Goal: Task Accomplishment & Management: Manage account settings

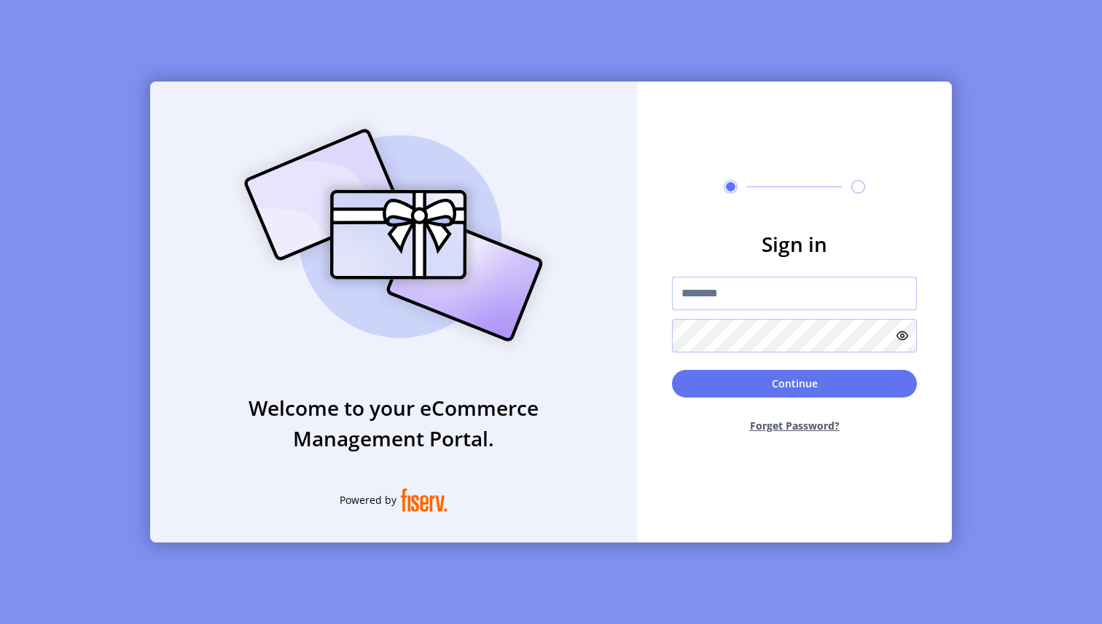
click at [742, 284] on input "text" at bounding box center [794, 294] width 245 height 34
click at [740, 289] on input "text" at bounding box center [794, 294] width 245 height 34
type input "*********"
click at [742, 390] on button "Continue" at bounding box center [794, 384] width 245 height 28
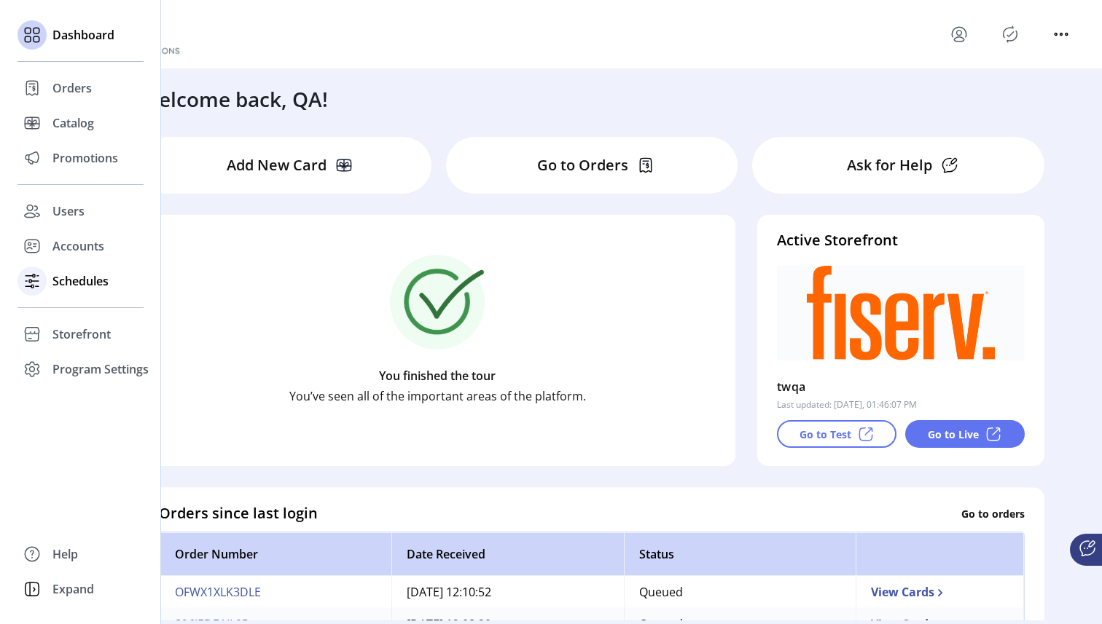
click at [32, 283] on icon at bounding box center [31, 281] width 23 height 23
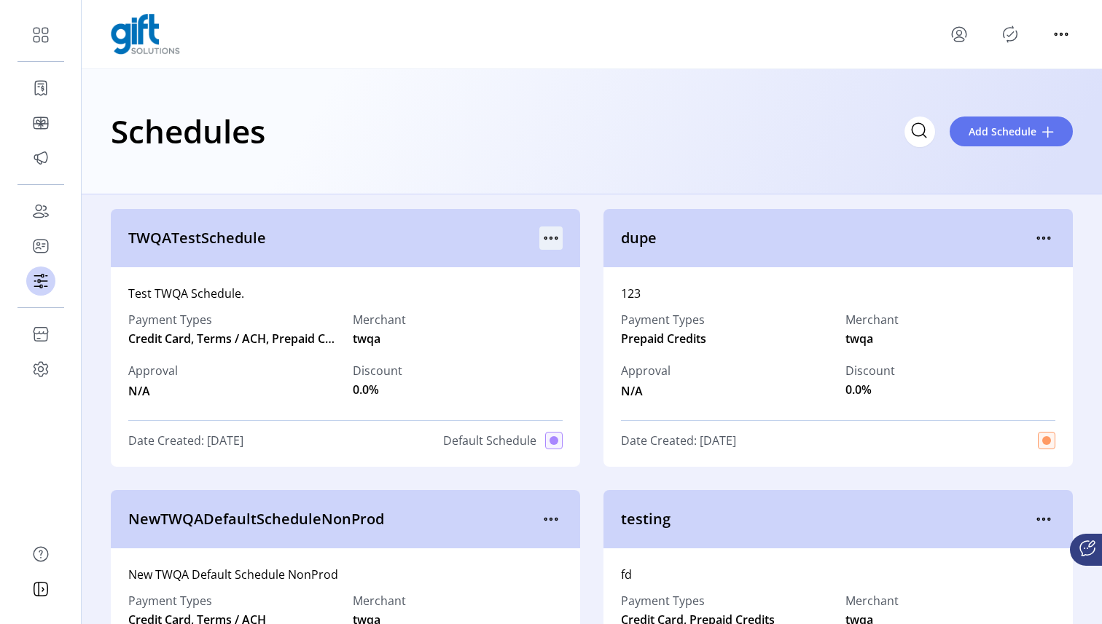
click at [544, 232] on icon "menu" at bounding box center [550, 238] width 23 height 23
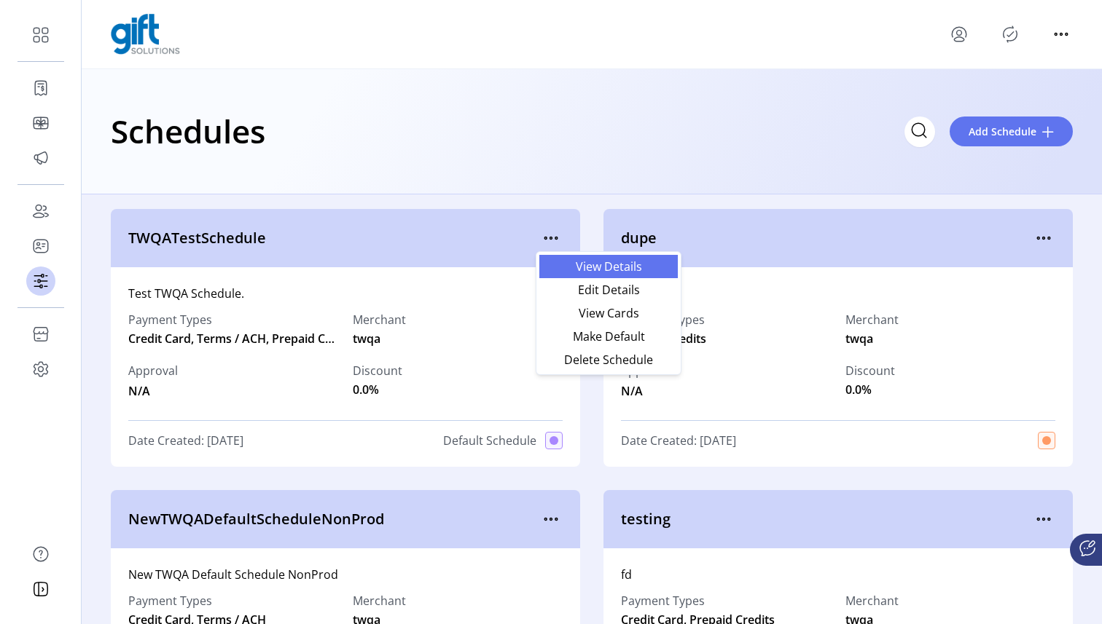
click at [605, 273] on span "View Details" at bounding box center [608, 267] width 121 height 12
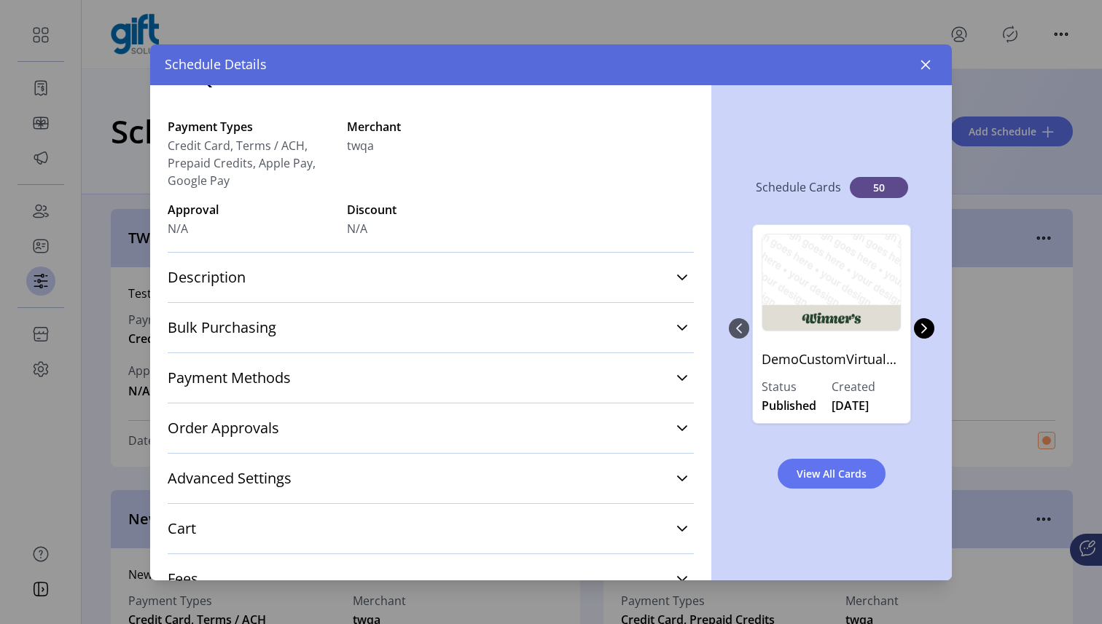
scroll to position [74, 0]
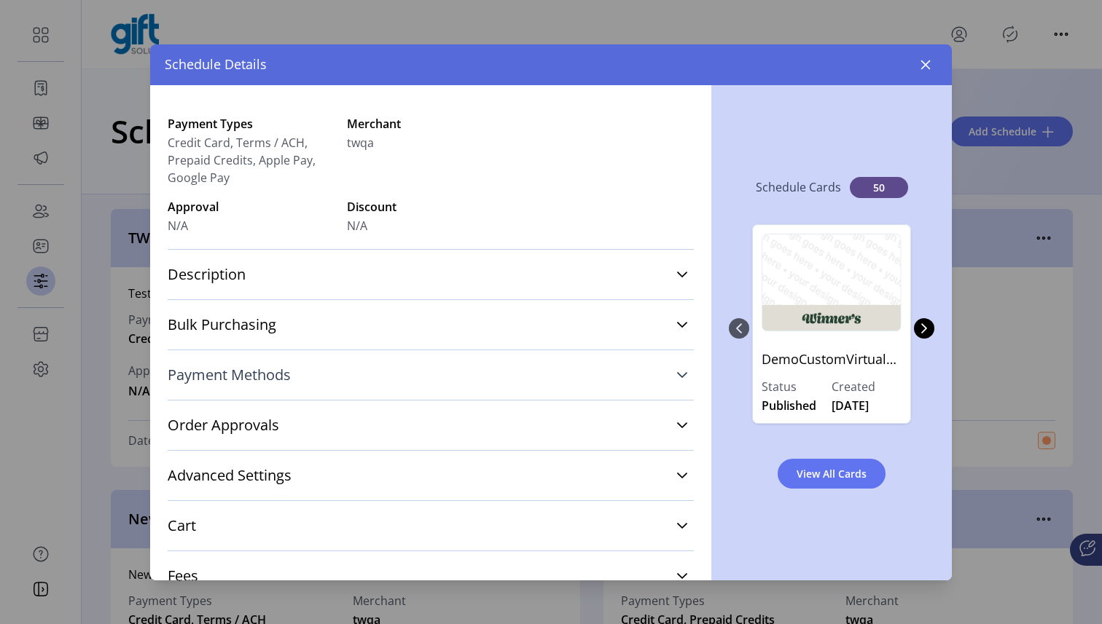
click at [258, 377] on span "Payment Methods" at bounding box center [229, 375] width 123 height 15
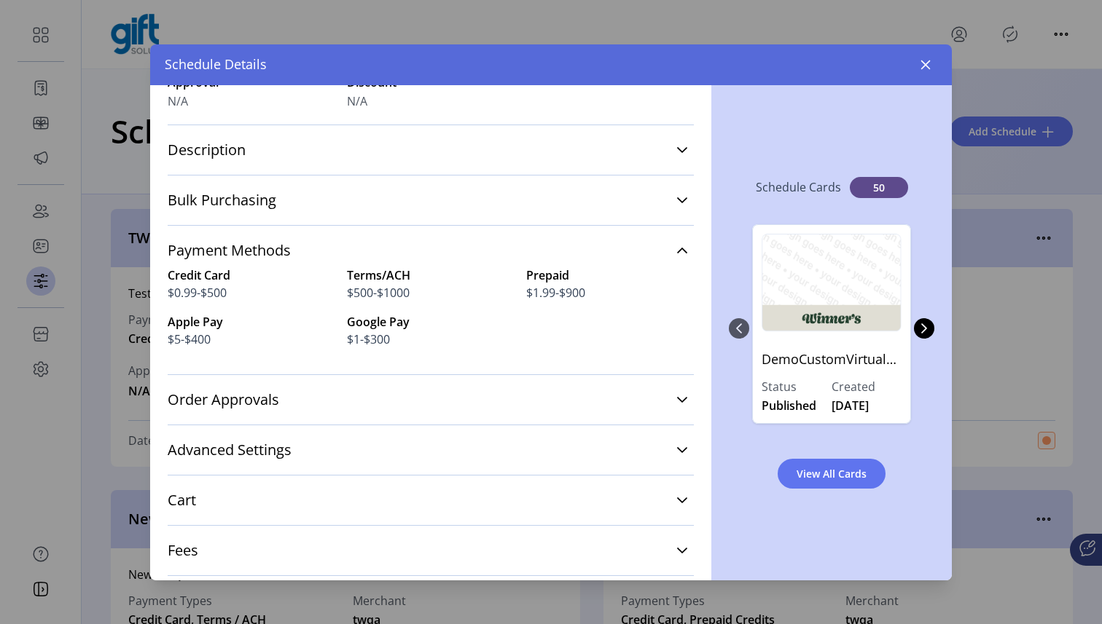
scroll to position [200, 0]
click at [261, 402] on span "Order Approvals" at bounding box center [223, 398] width 111 height 15
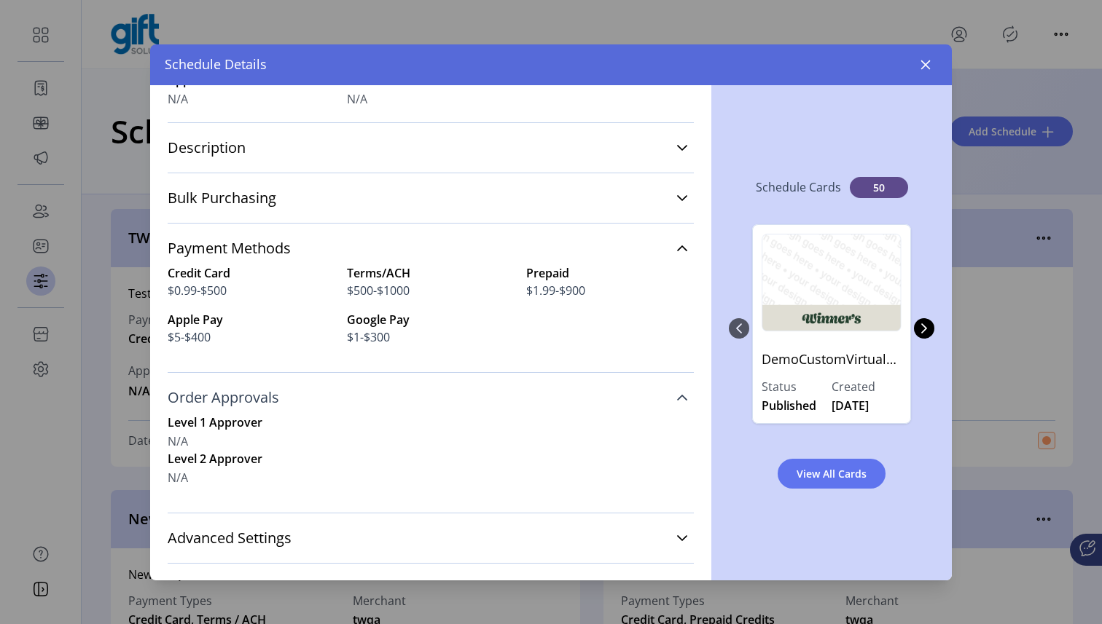
click at [269, 401] on span "Order Approvals" at bounding box center [223, 398] width 111 height 15
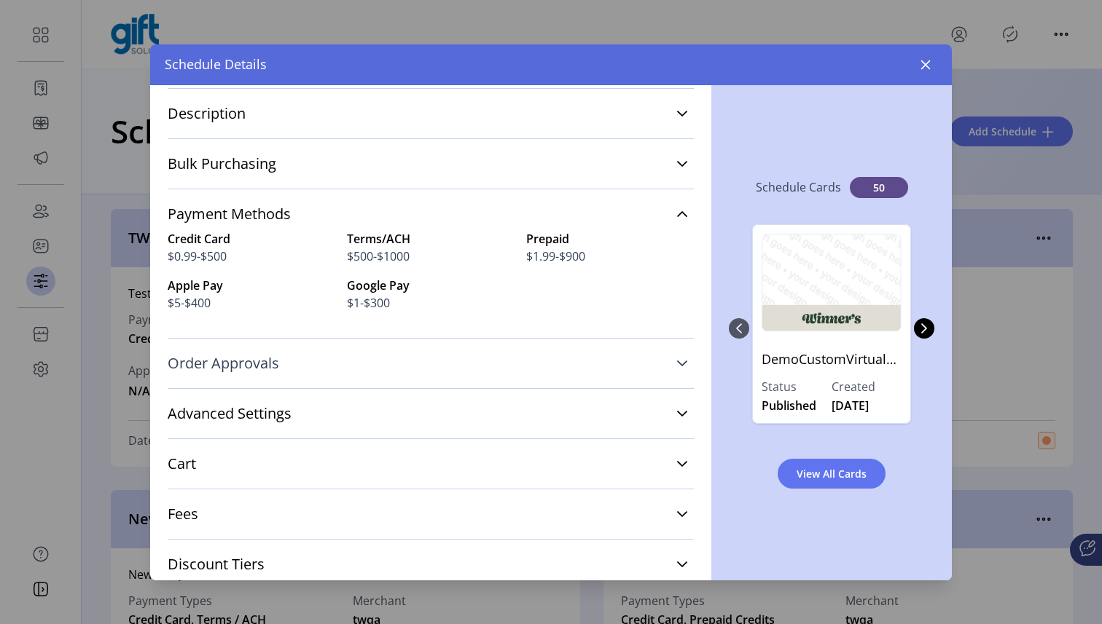
scroll to position [246, 0]
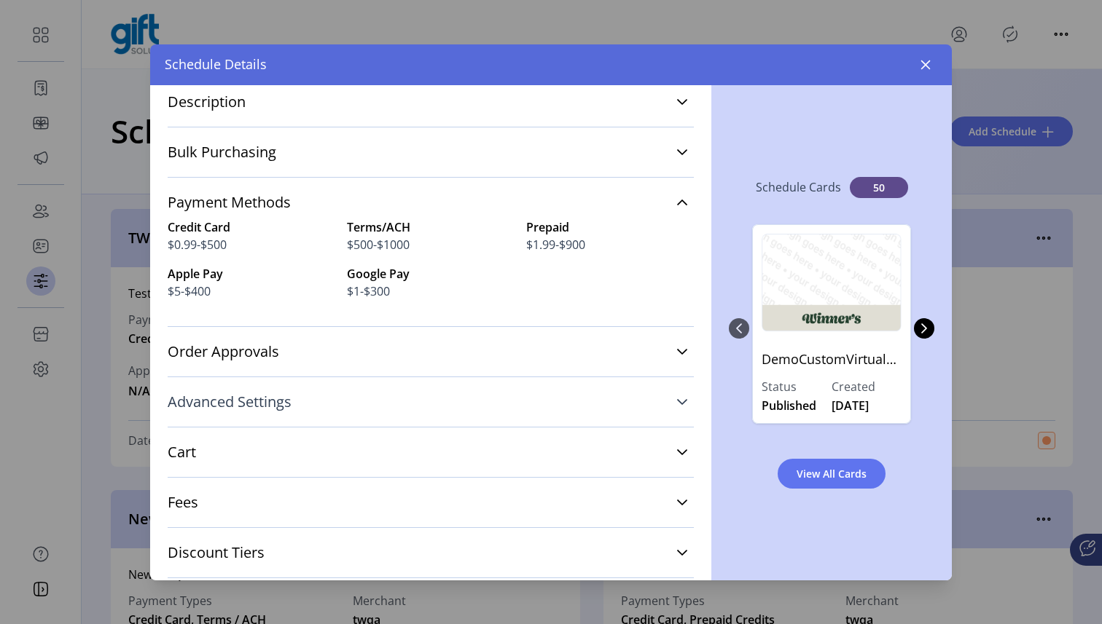
click at [264, 401] on span "Advanced Settings" at bounding box center [230, 402] width 124 height 15
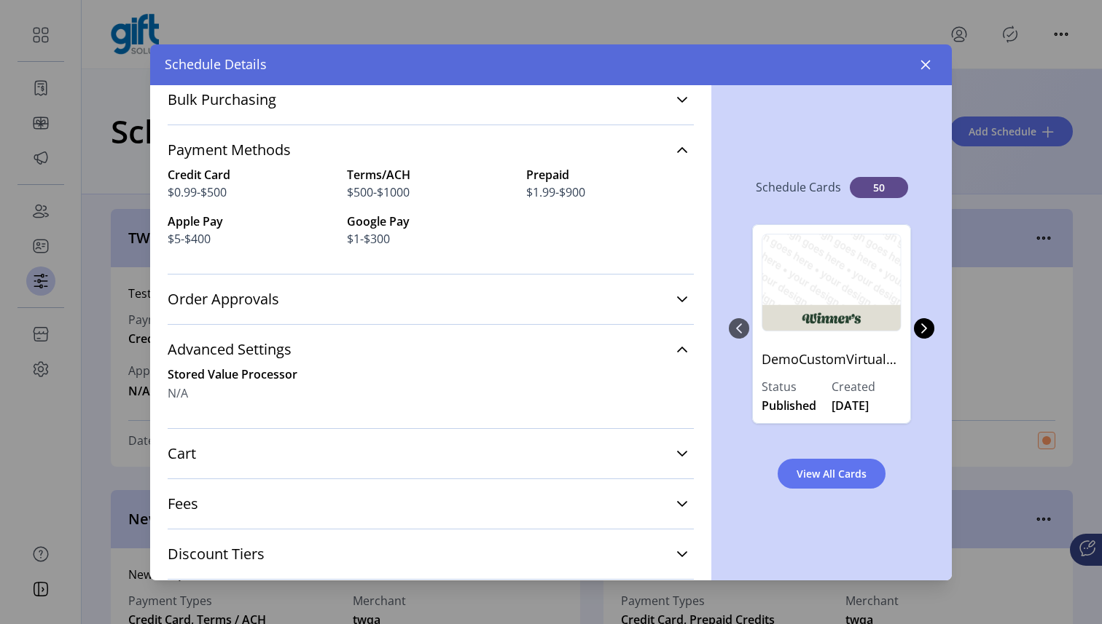
scroll to position [309, 0]
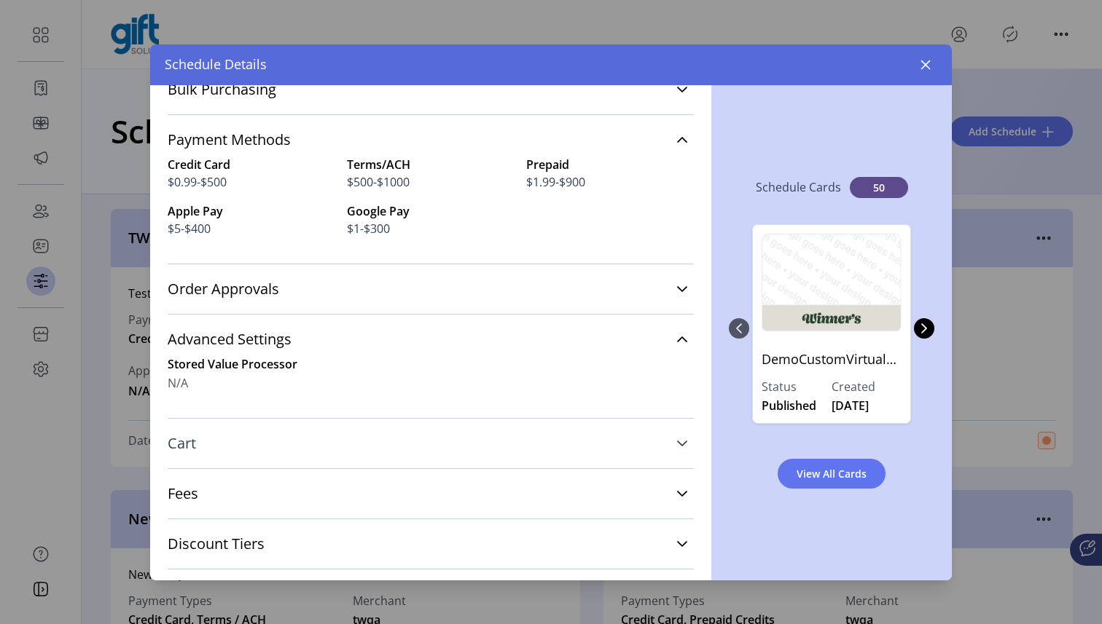
click at [177, 449] on span "Cart" at bounding box center [182, 443] width 28 height 15
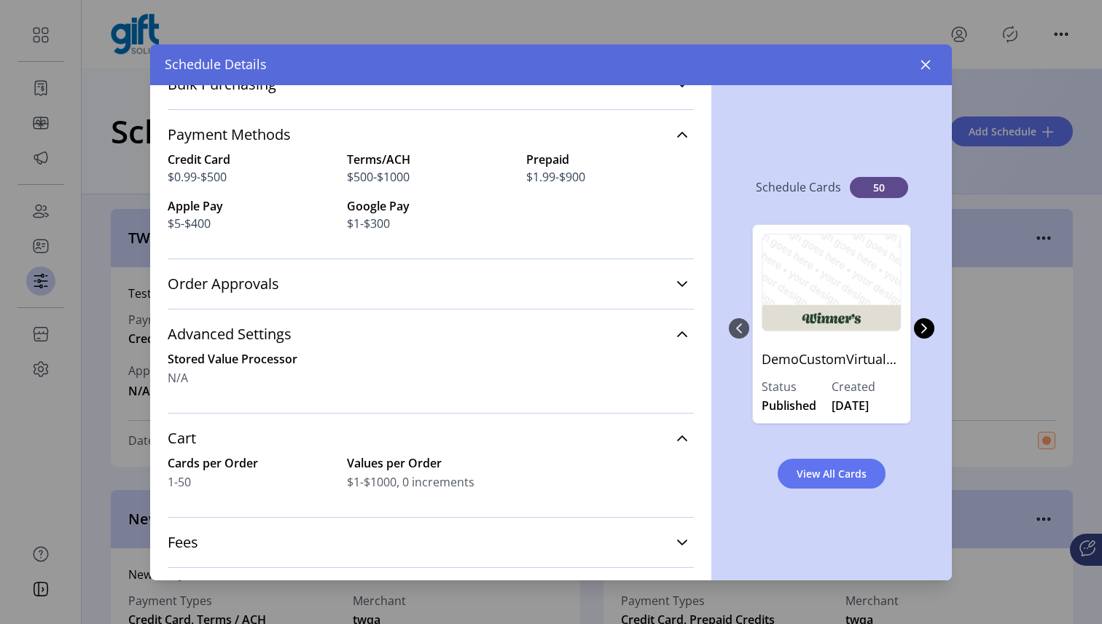
scroll to position [316, 0]
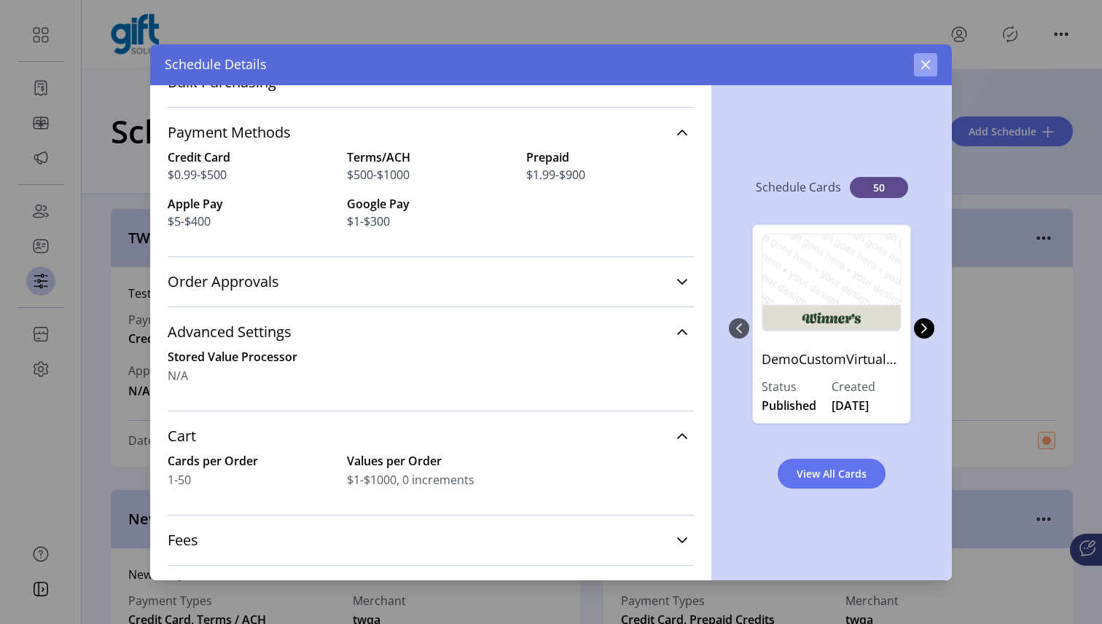
click at [919, 71] on button "button" at bounding box center [925, 64] width 23 height 23
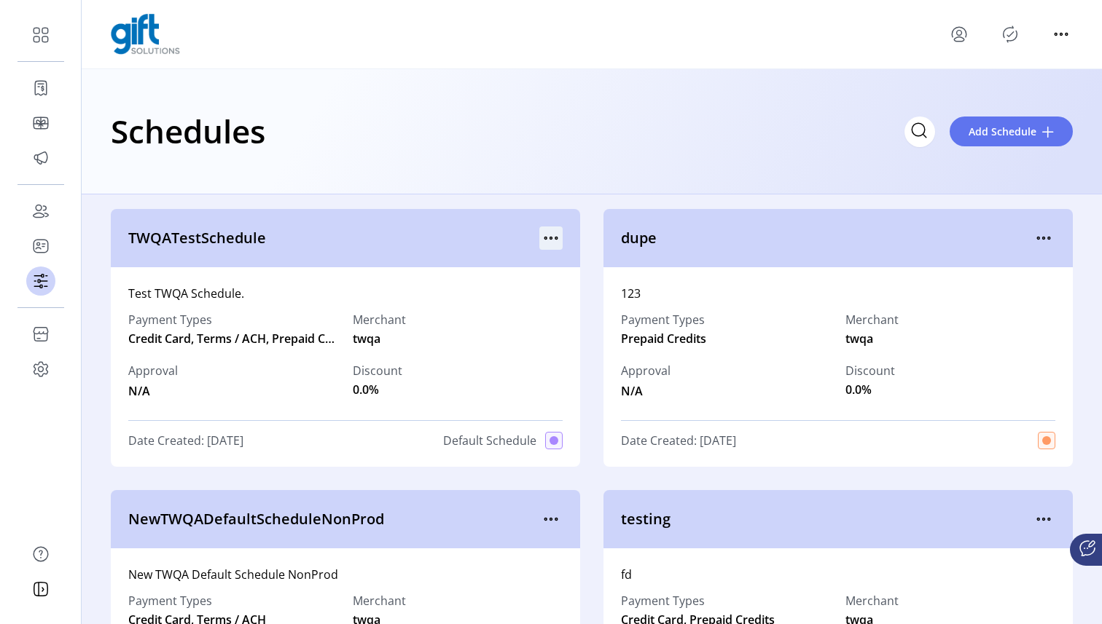
click at [545, 238] on icon "menu" at bounding box center [550, 238] width 23 height 23
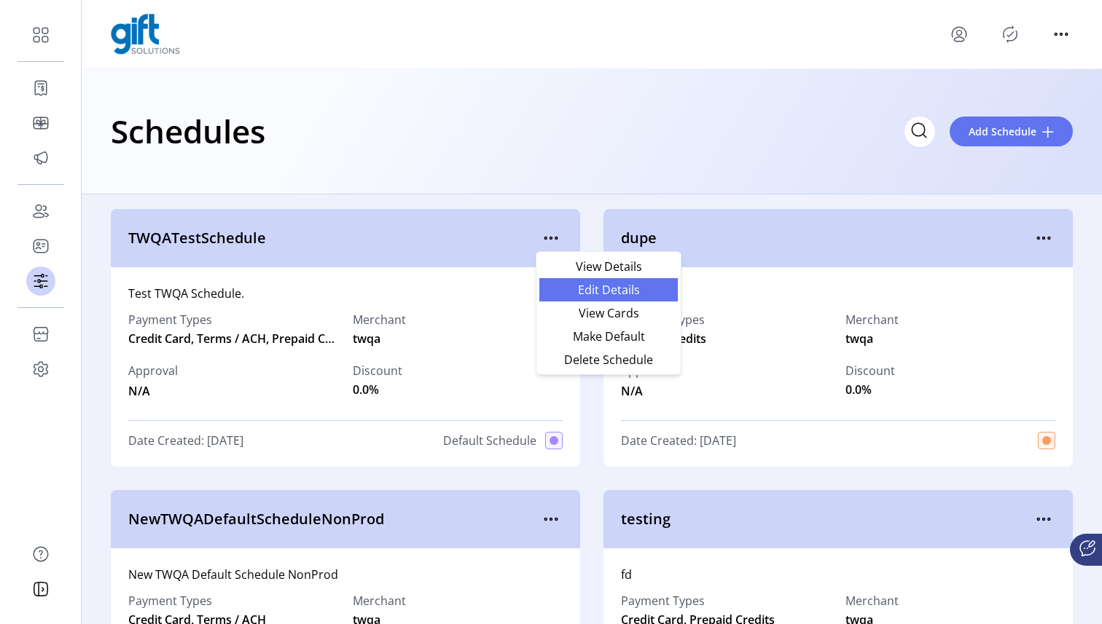
click at [632, 290] on span "Edit Details" at bounding box center [608, 290] width 121 height 12
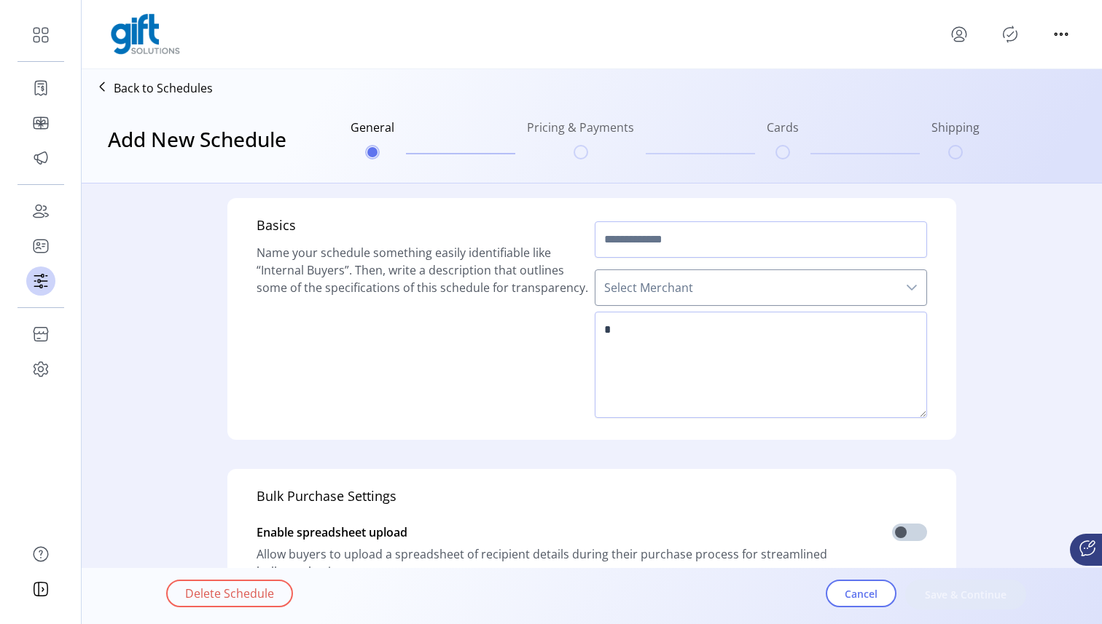
type input "**********"
type textarea "**********"
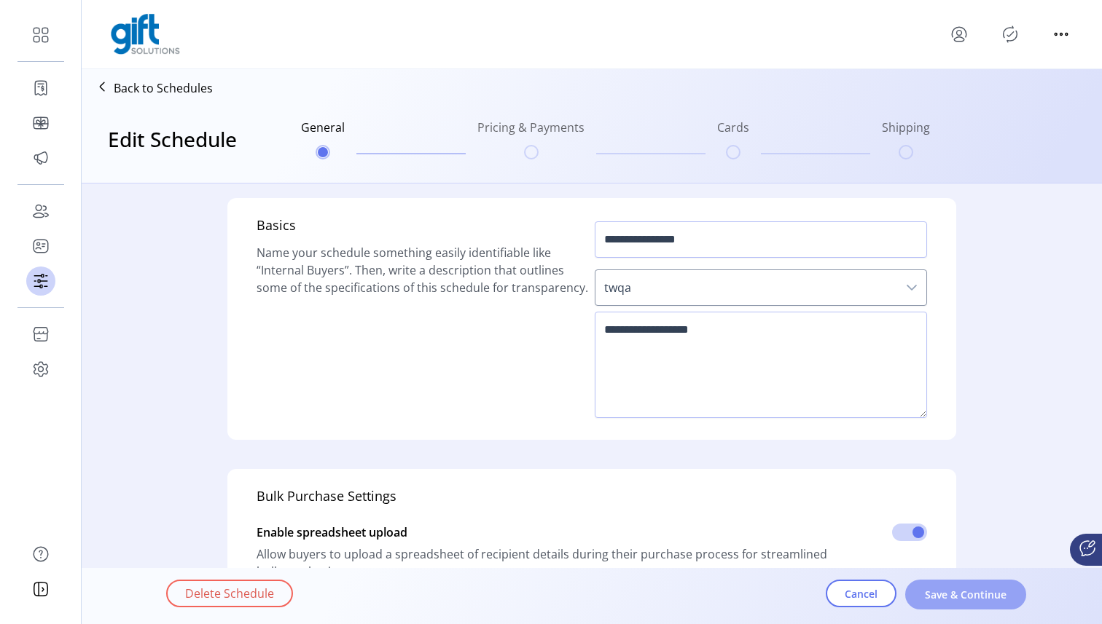
click at [985, 595] on span "Save & Continue" at bounding box center [965, 594] width 83 height 15
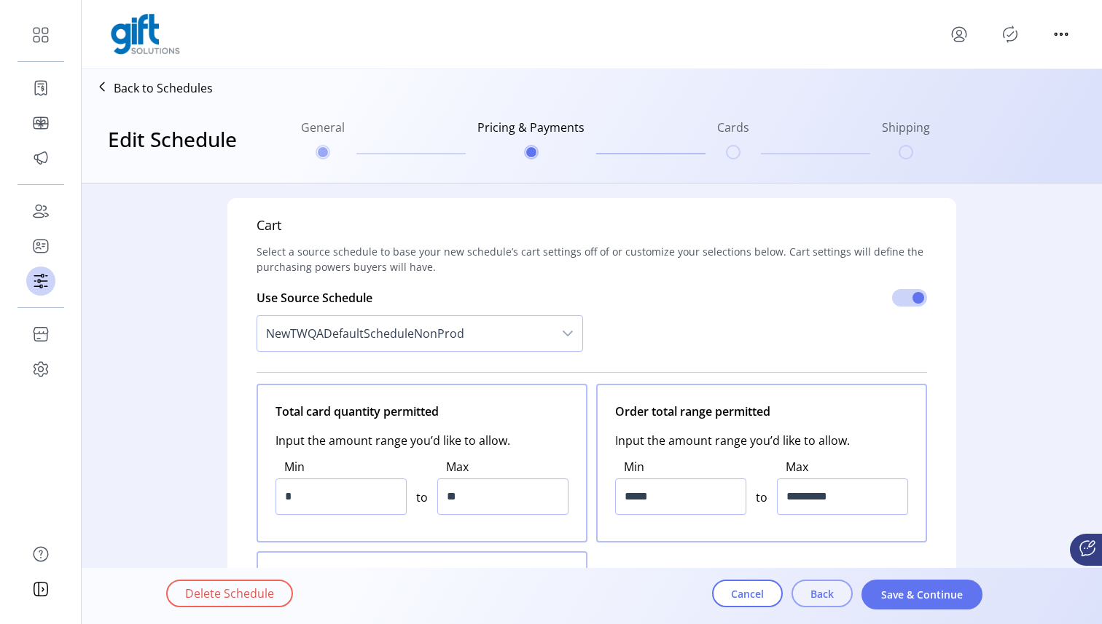
click at [835, 594] on button "Back" at bounding box center [821, 594] width 61 height 28
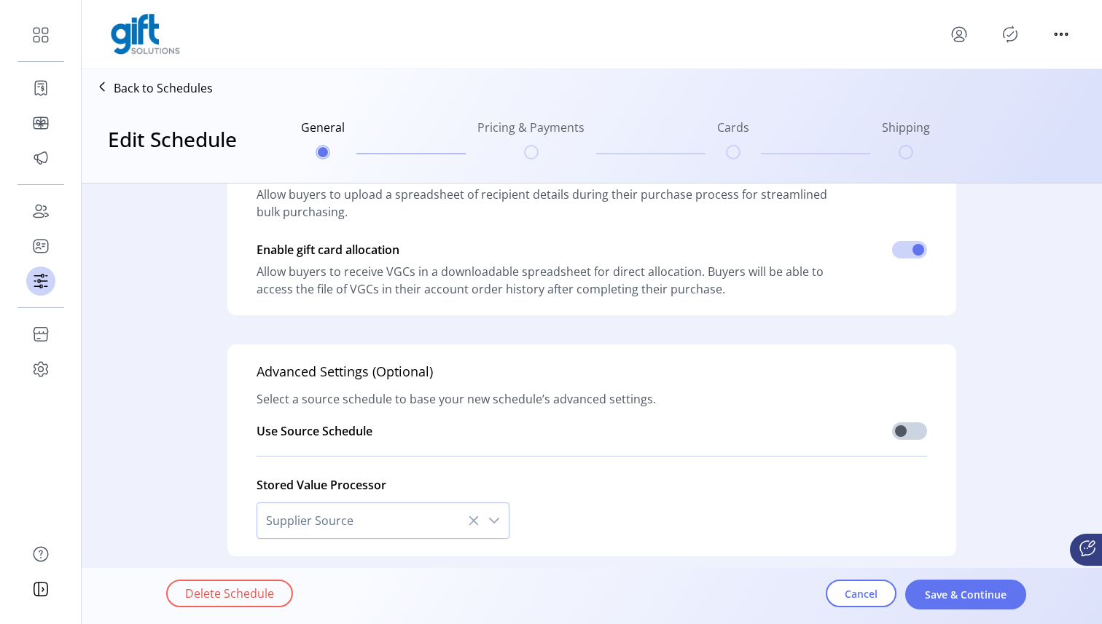
scroll to position [415, 0]
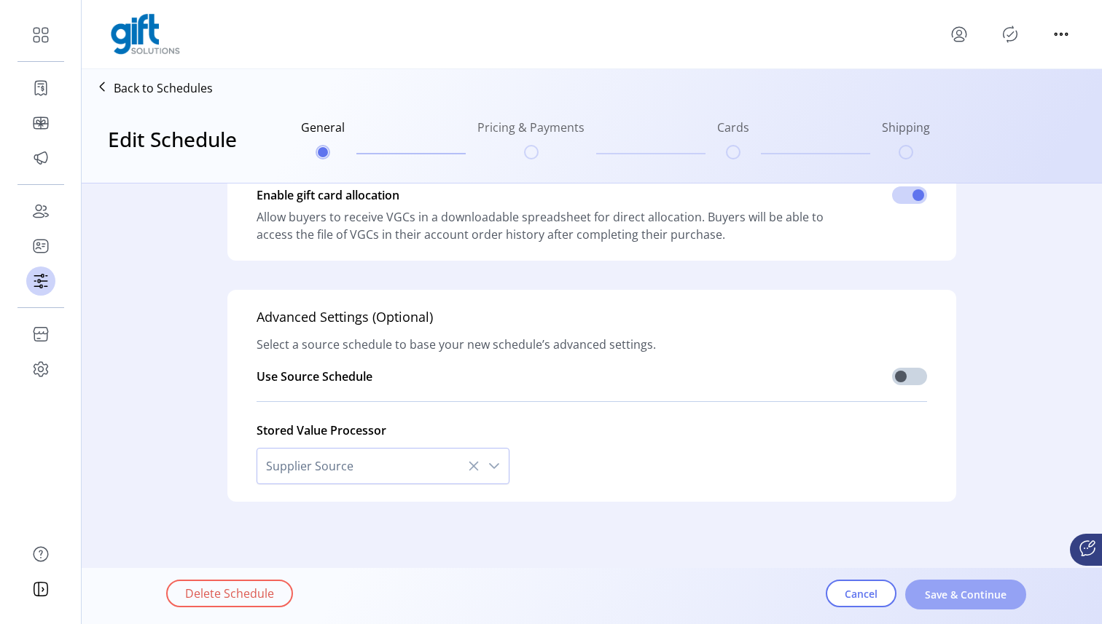
click at [969, 605] on button "Save & Continue" at bounding box center [965, 595] width 121 height 30
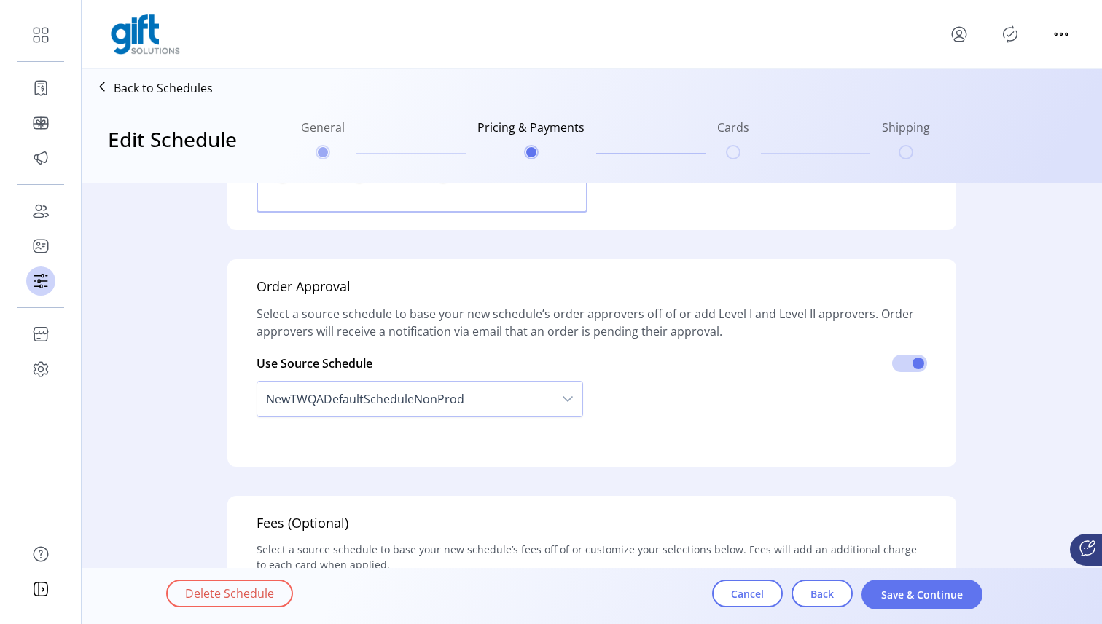
scroll to position [1366, 0]
click at [741, 602] on button "Cancel" at bounding box center [747, 594] width 71 height 28
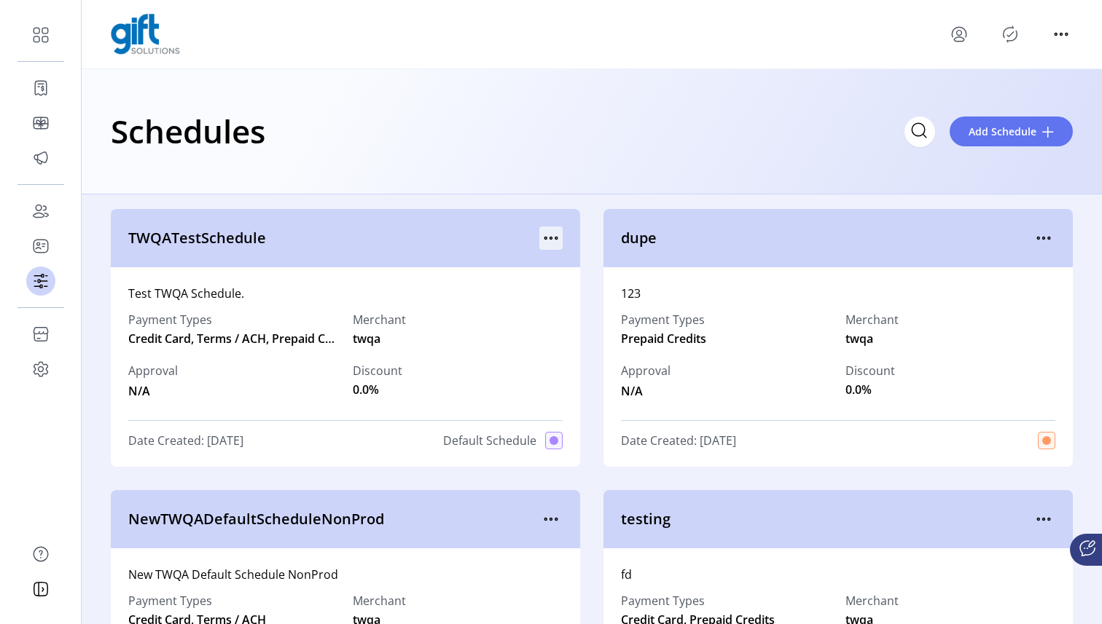
click at [552, 235] on icon "menu" at bounding box center [550, 238] width 23 height 23
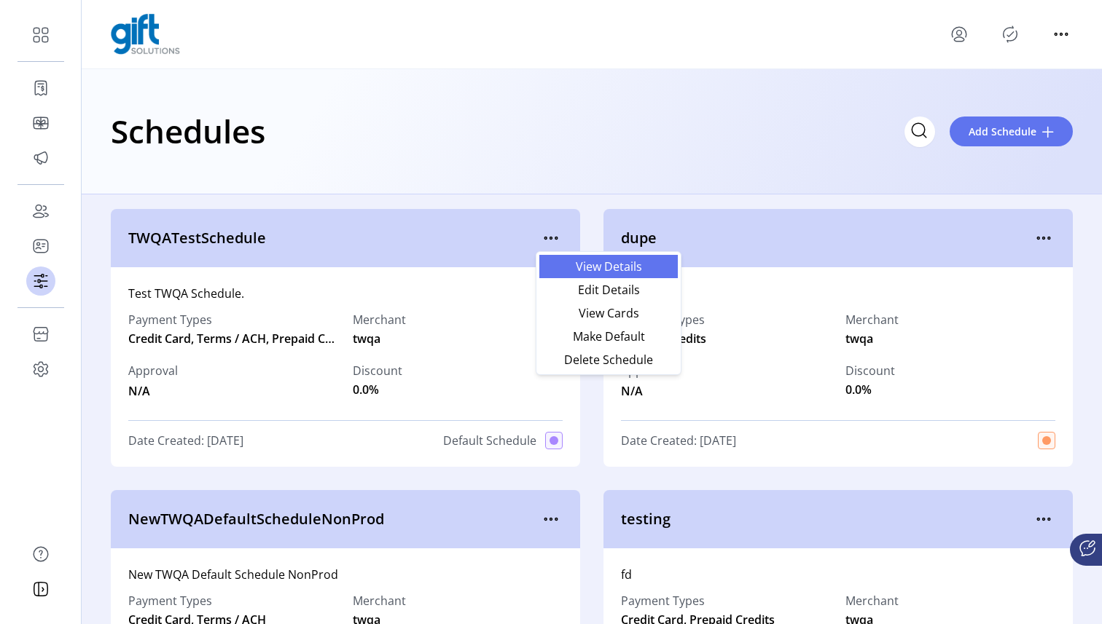
click at [582, 264] on span "View Details" at bounding box center [608, 267] width 121 height 12
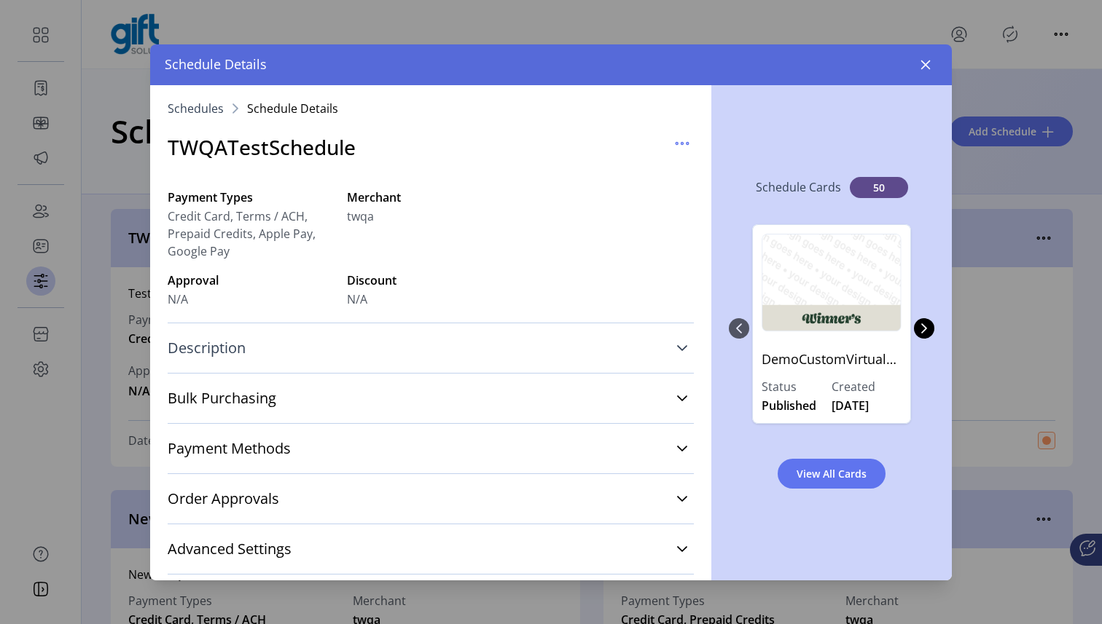
click at [450, 356] on link "Description" at bounding box center [431, 348] width 526 height 32
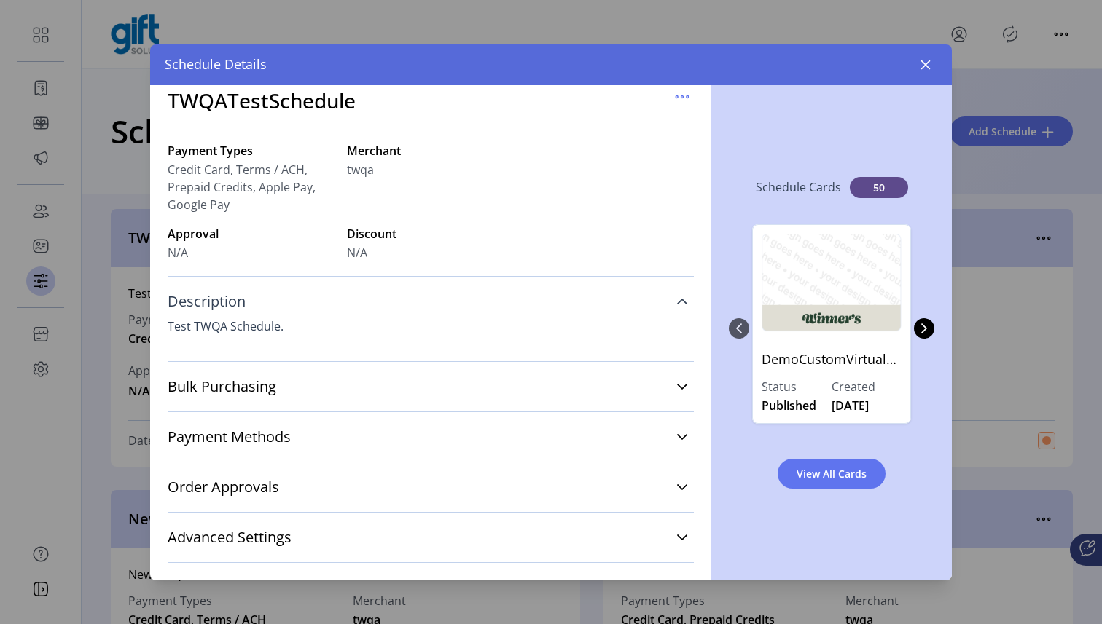
scroll to position [69, 0]
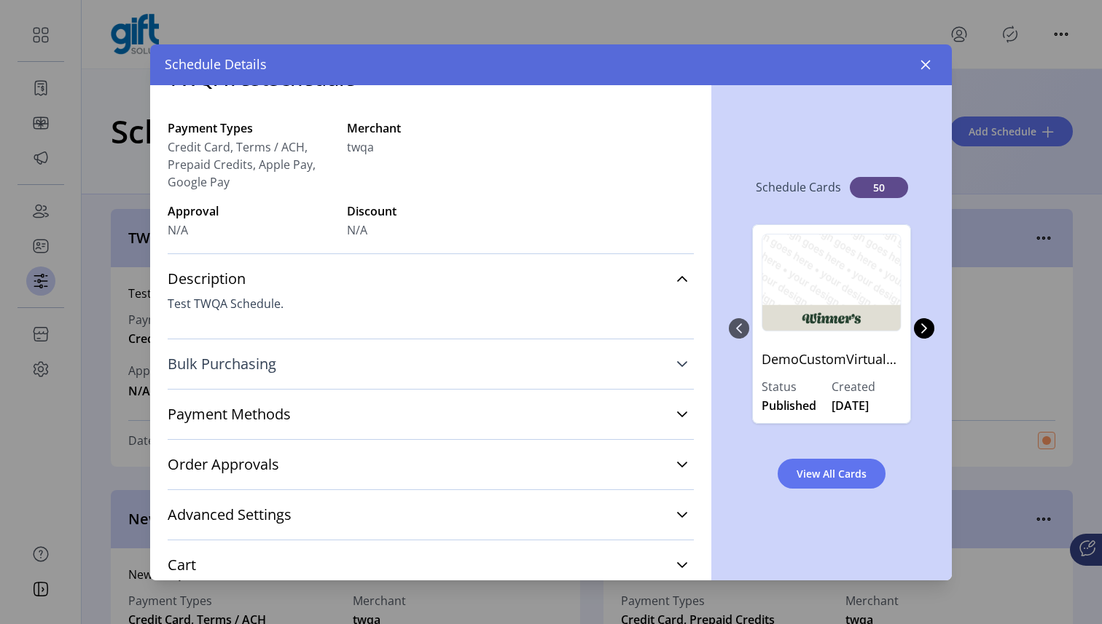
click at [434, 375] on link "Bulk Purchasing" at bounding box center [431, 364] width 526 height 32
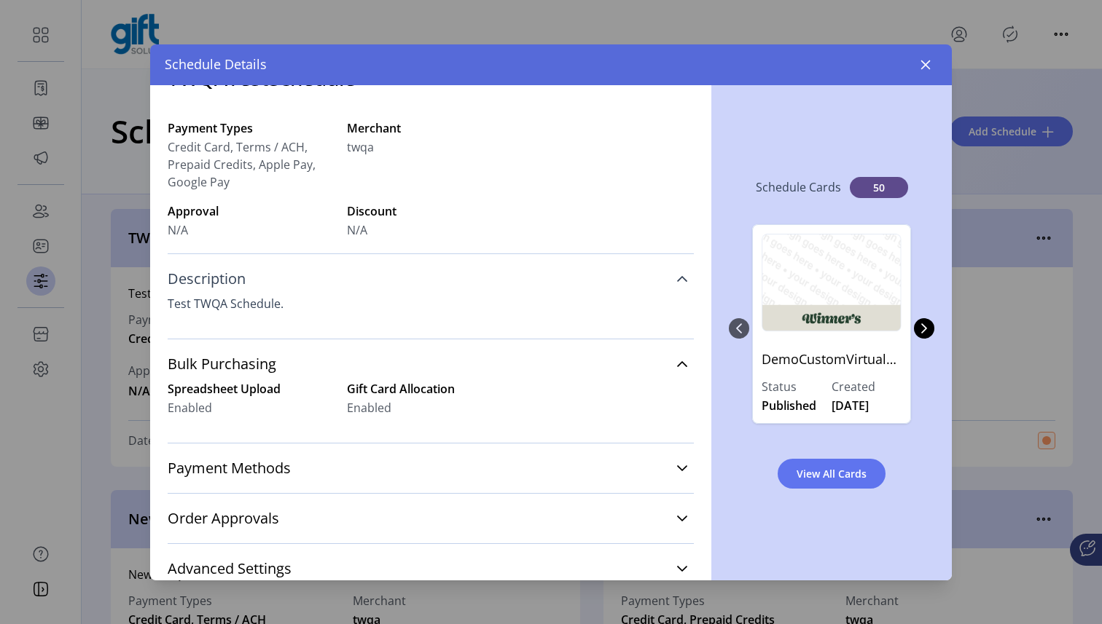
click at [425, 286] on link "Description" at bounding box center [431, 279] width 526 height 32
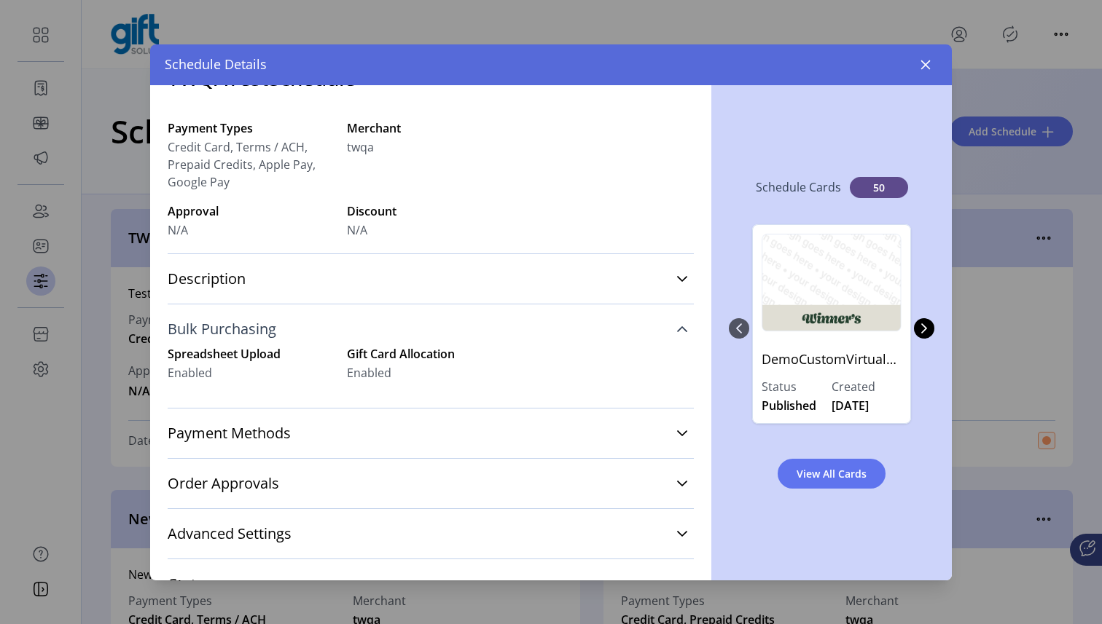
click at [406, 326] on link "Bulk Purchasing" at bounding box center [431, 329] width 526 height 32
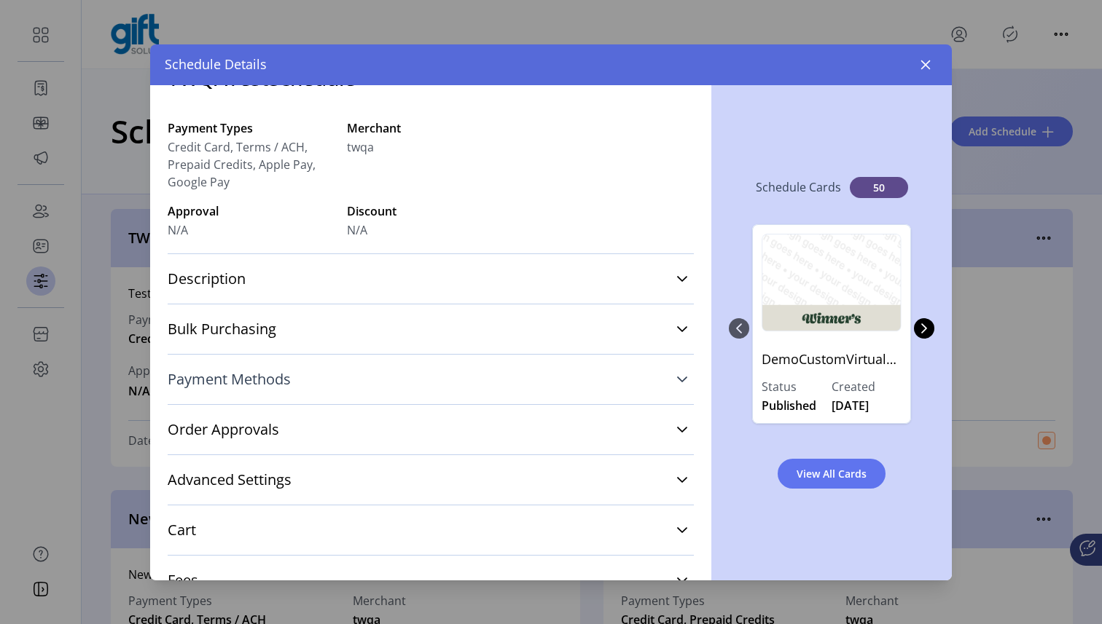
click at [403, 383] on link "Payment Methods" at bounding box center [431, 380] width 526 height 32
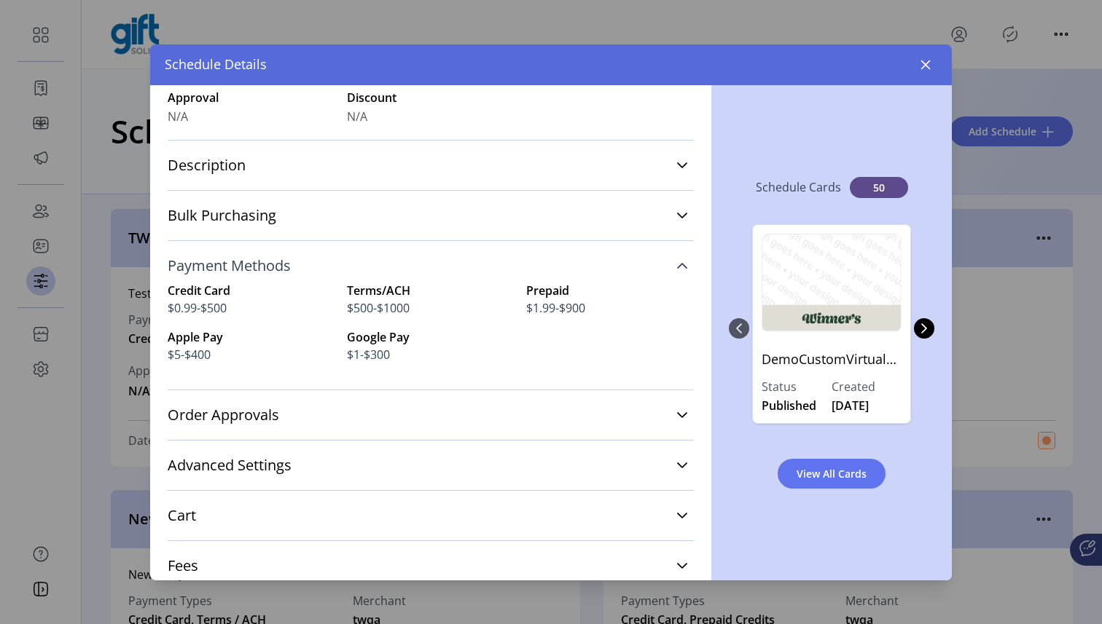
scroll to position [190, 0]
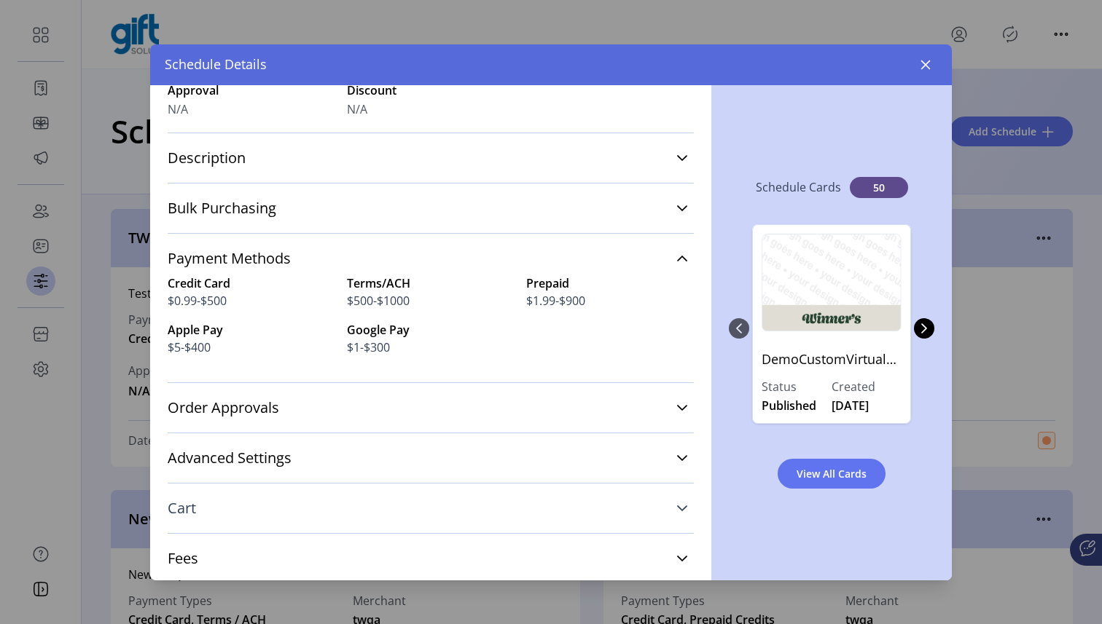
click at [286, 509] on link "Cart" at bounding box center [431, 509] width 526 height 32
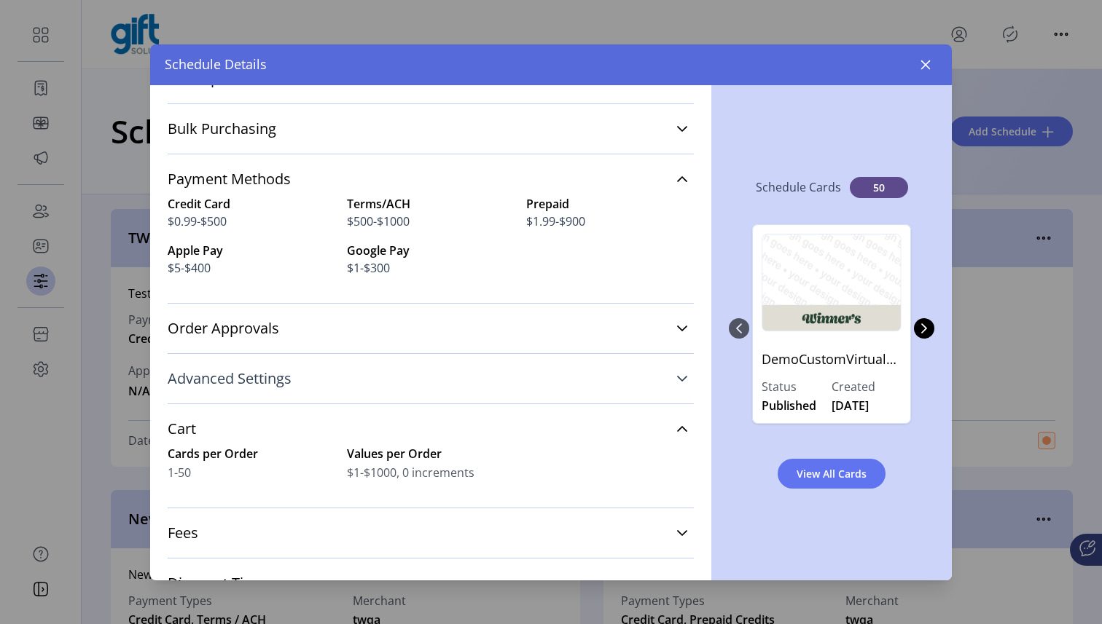
scroll to position [265, 0]
